Goal: Information Seeking & Learning: Compare options

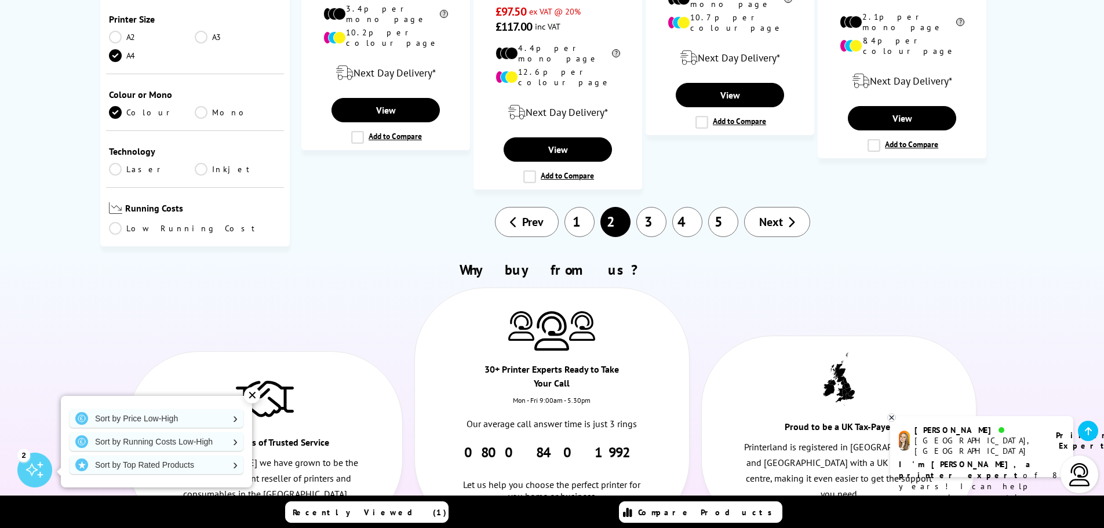
scroll to position [1448, 0]
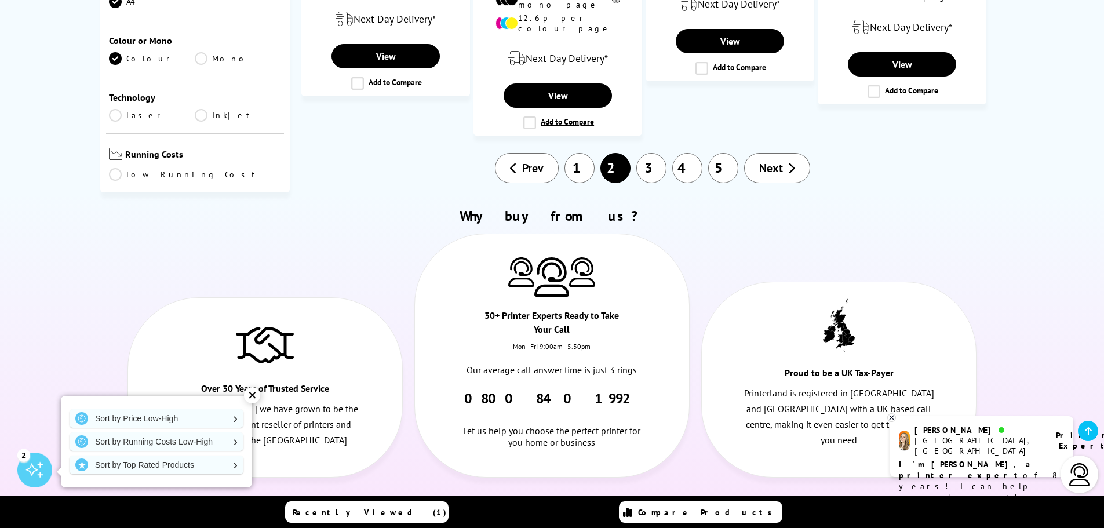
click at [658, 153] on link "3" at bounding box center [651, 168] width 30 height 30
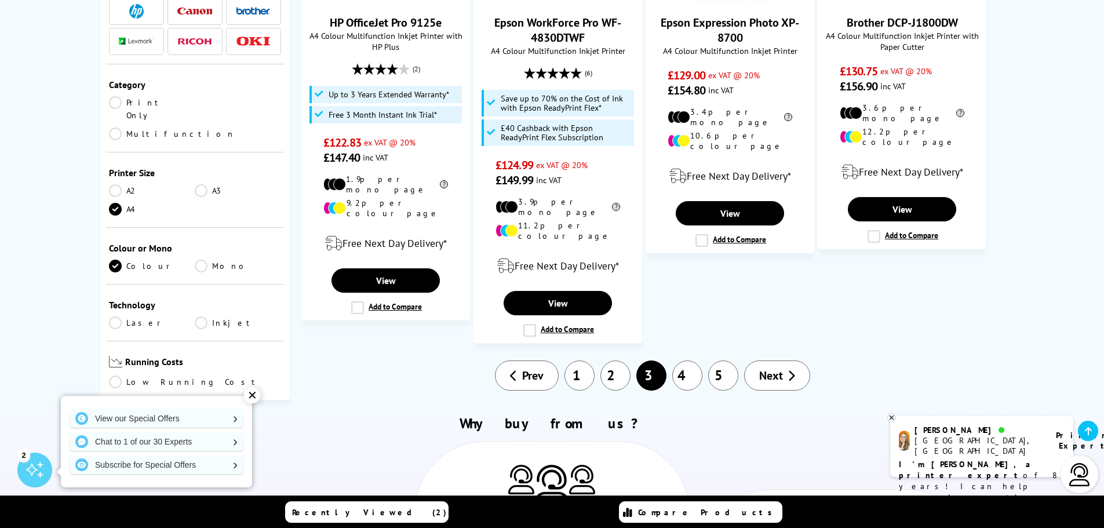
scroll to position [1506, 0]
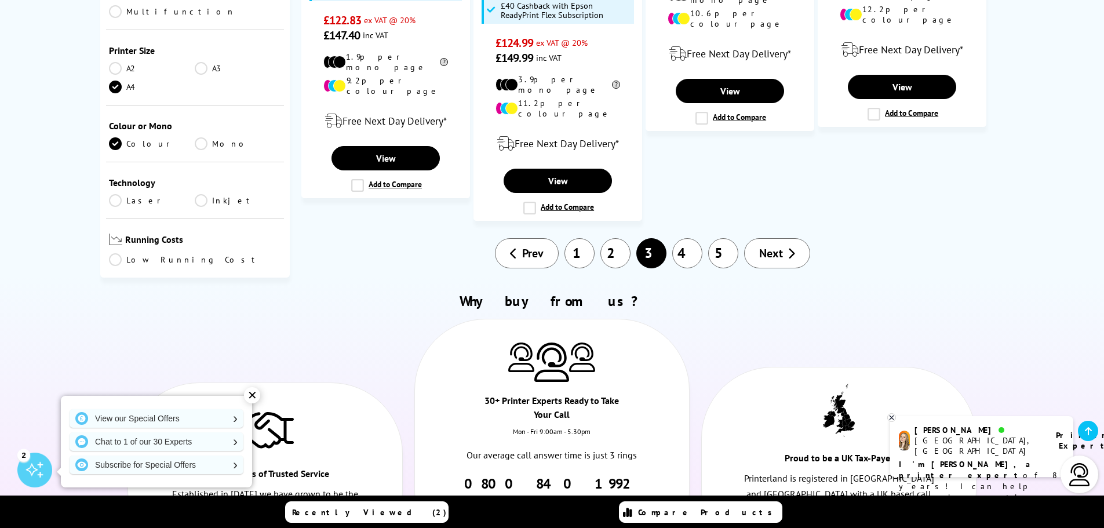
click at [689, 238] on link "4" at bounding box center [687, 253] width 30 height 30
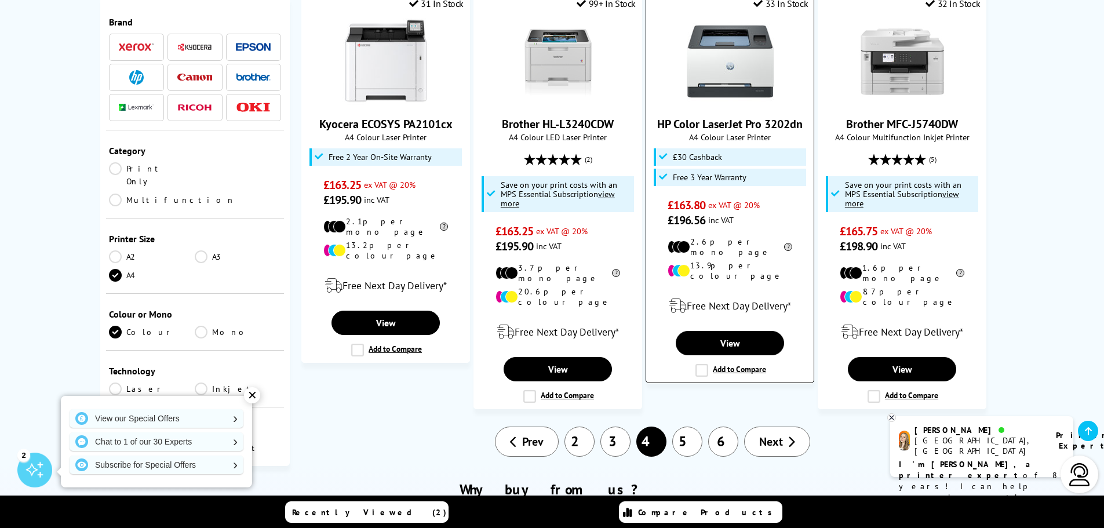
scroll to position [1390, 0]
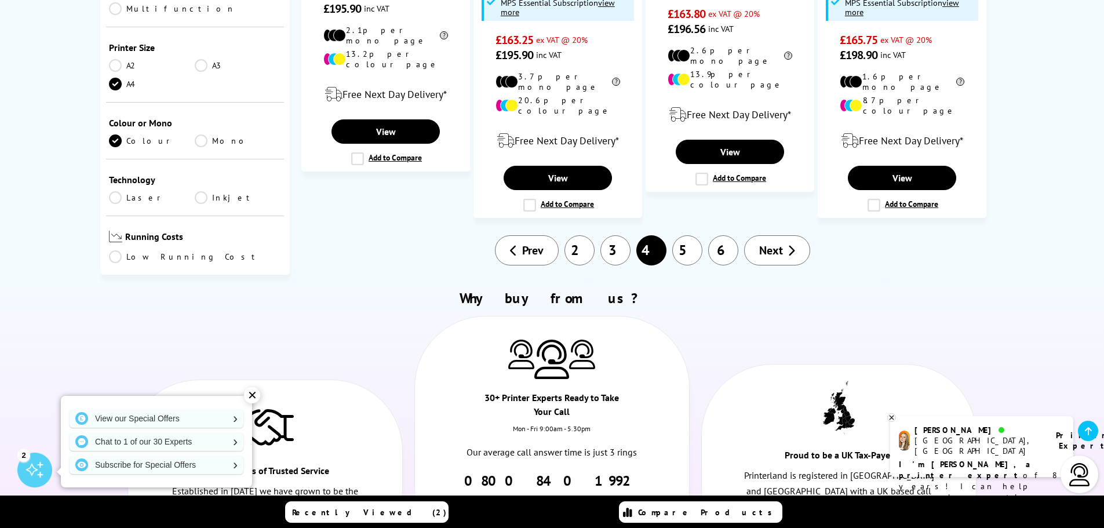
click at [687, 235] on link "5" at bounding box center [687, 250] width 30 height 30
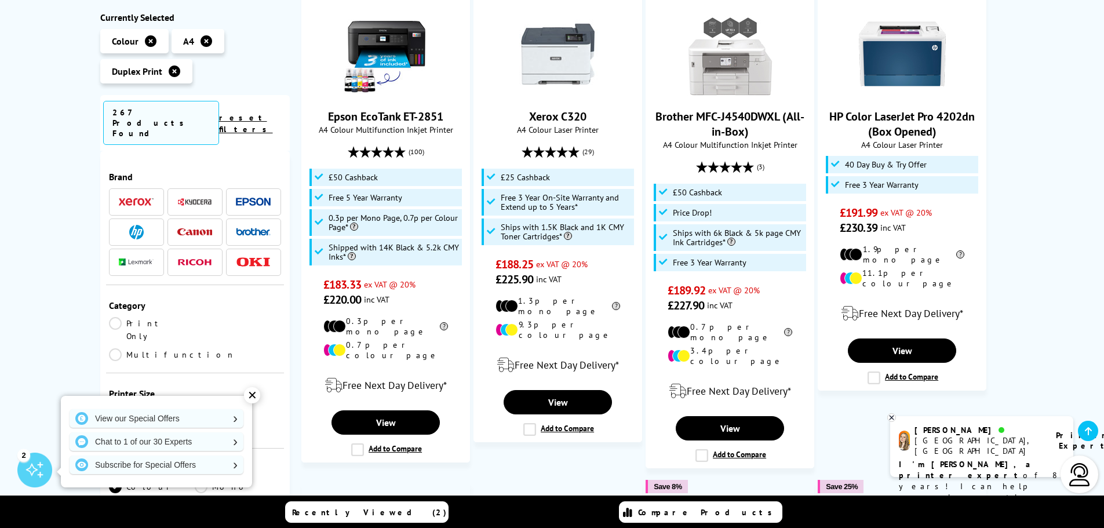
scroll to position [753, 0]
